Goal: Find specific page/section: Find specific page/section

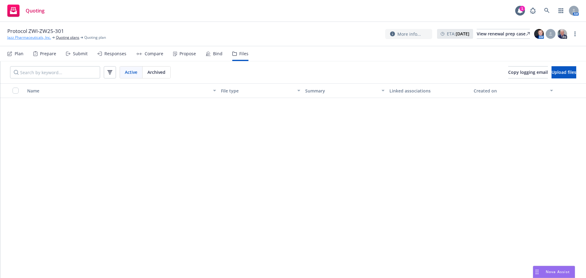
scroll to position [1382, 0]
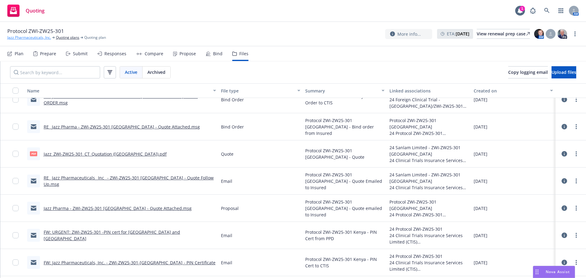
click at [35, 38] on link "Jazz Pharmaceuticals, Inc." at bounding box center [29, 37] width 44 height 5
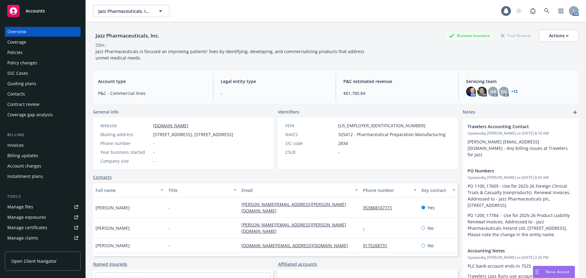
click at [31, 151] on div "Billing updates" at bounding box center [22, 156] width 31 height 10
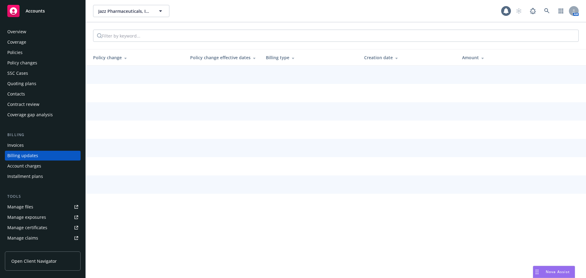
scroll to position [7, 0]
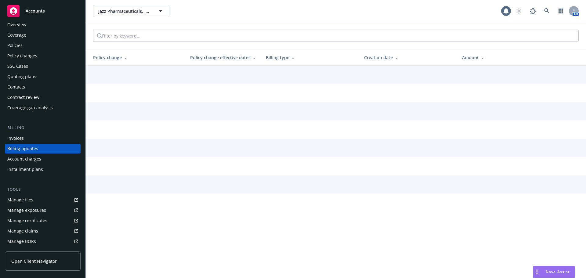
click at [32, 148] on div "Billing updates" at bounding box center [22, 149] width 31 height 10
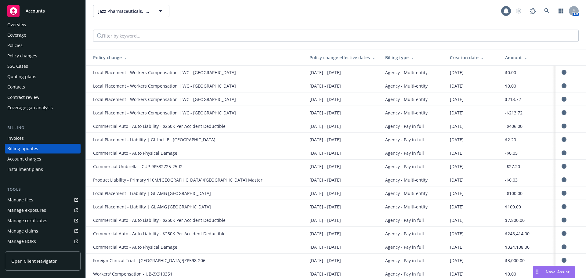
click at [31, 138] on div "Invoices" at bounding box center [42, 138] width 71 height 10
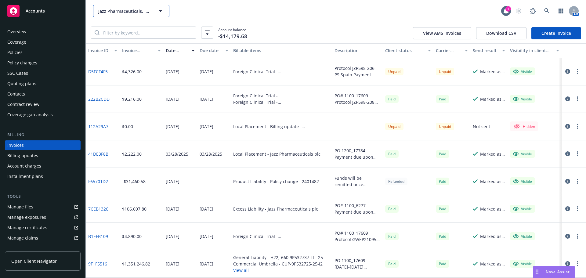
click at [103, 5] on button "Jazz Pharmaceuticals, Inc." at bounding box center [131, 11] width 76 height 12
click at [112, 12] on span "Jazz Pharmaceuticals, Inc." at bounding box center [124, 11] width 53 height 6
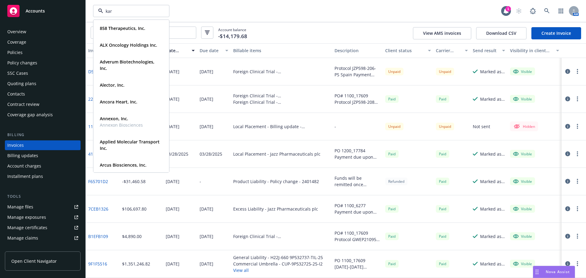
type input "kard"
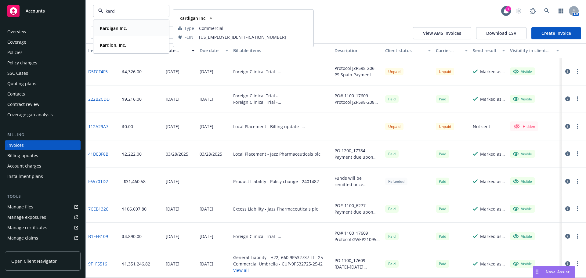
click at [102, 28] on strong "Kardigan Inc." at bounding box center [113, 28] width 27 height 6
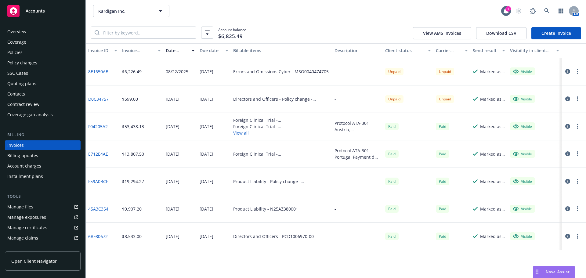
click at [33, 60] on div "Policy changes" at bounding box center [22, 63] width 30 height 10
